Goal: Information Seeking & Learning: Learn about a topic

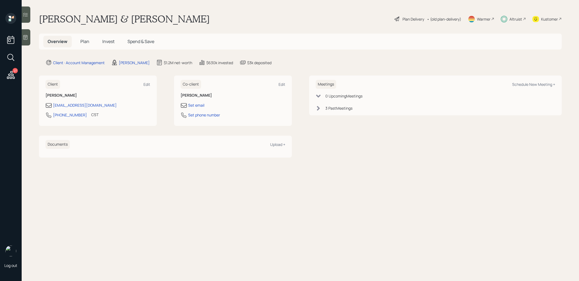
click at [108, 41] on span "Invest" at bounding box center [108, 41] width 12 height 6
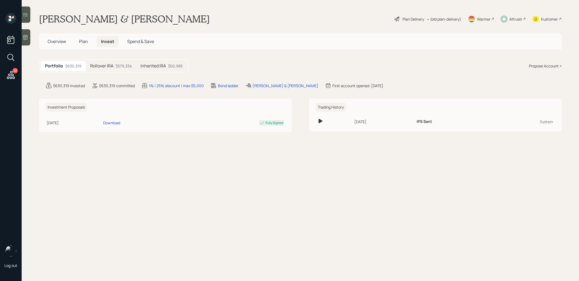
click at [173, 67] on div "$50,985" at bounding box center [175, 66] width 15 height 6
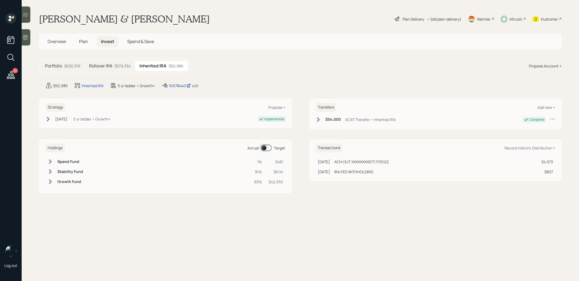
click at [180, 87] on div "10078440" at bounding box center [180, 86] width 22 height 6
click at [103, 66] on h5 "Rollover IRA" at bounding box center [100, 65] width 23 height 5
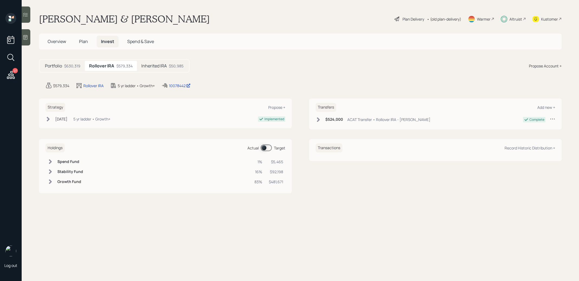
click at [264, 147] on span at bounding box center [265, 147] width 11 height 6
click at [269, 149] on span at bounding box center [265, 147] width 11 height 6
click at [158, 62] on div "Inherited IRA $50,985" at bounding box center [162, 66] width 51 height 10
